Goal: Information Seeking & Learning: Learn about a topic

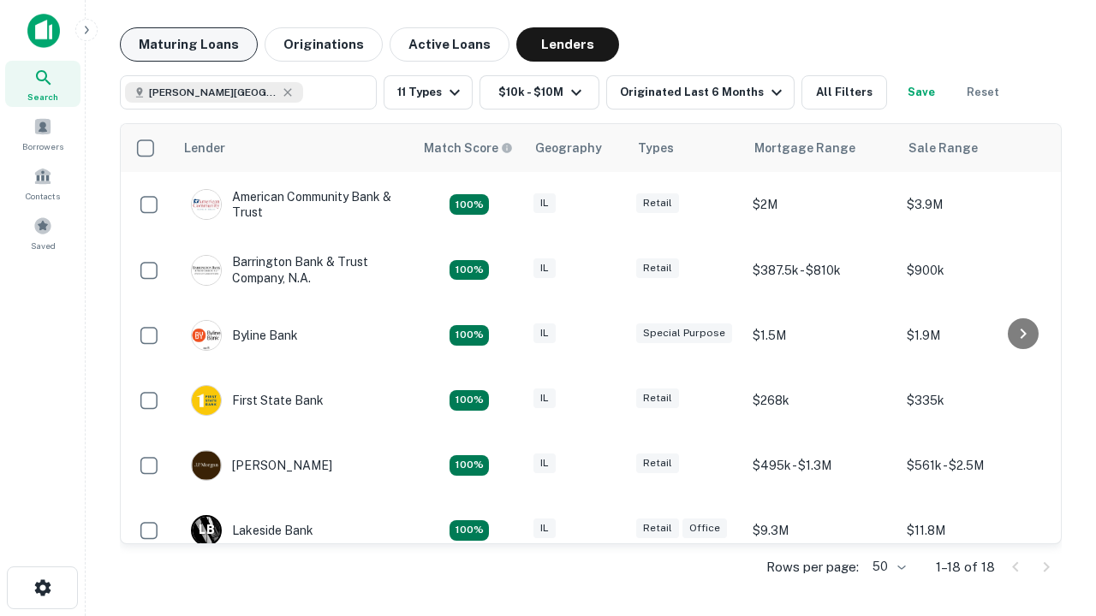
click at [188, 45] on button "Maturing Loans" at bounding box center [189, 44] width 138 height 34
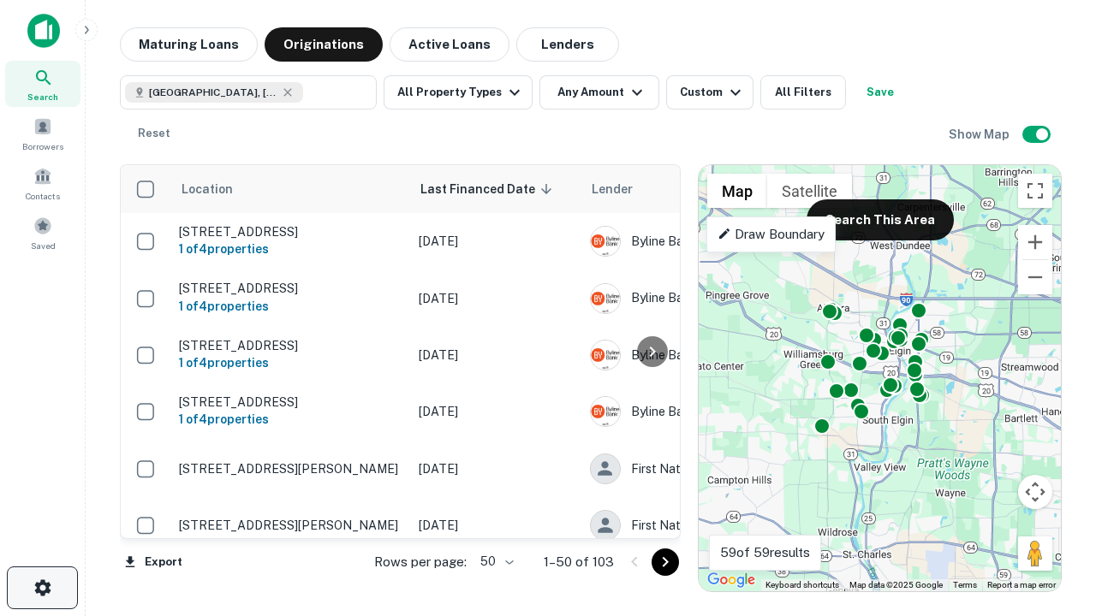
click at [42, 588] on icon "button" at bounding box center [43, 588] width 21 height 21
